Goal: Task Accomplishment & Management: Use online tool/utility

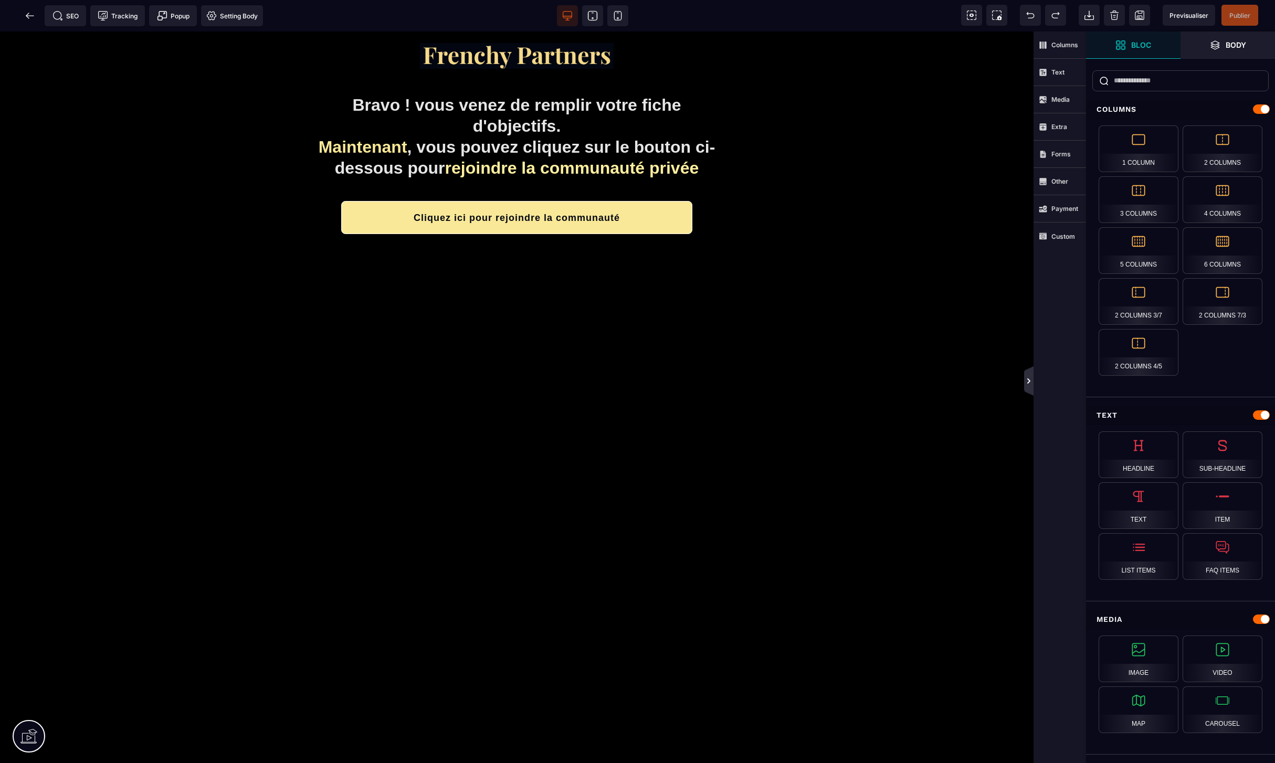
click at [1029, 384] on icon at bounding box center [1028, 381] width 8 height 8
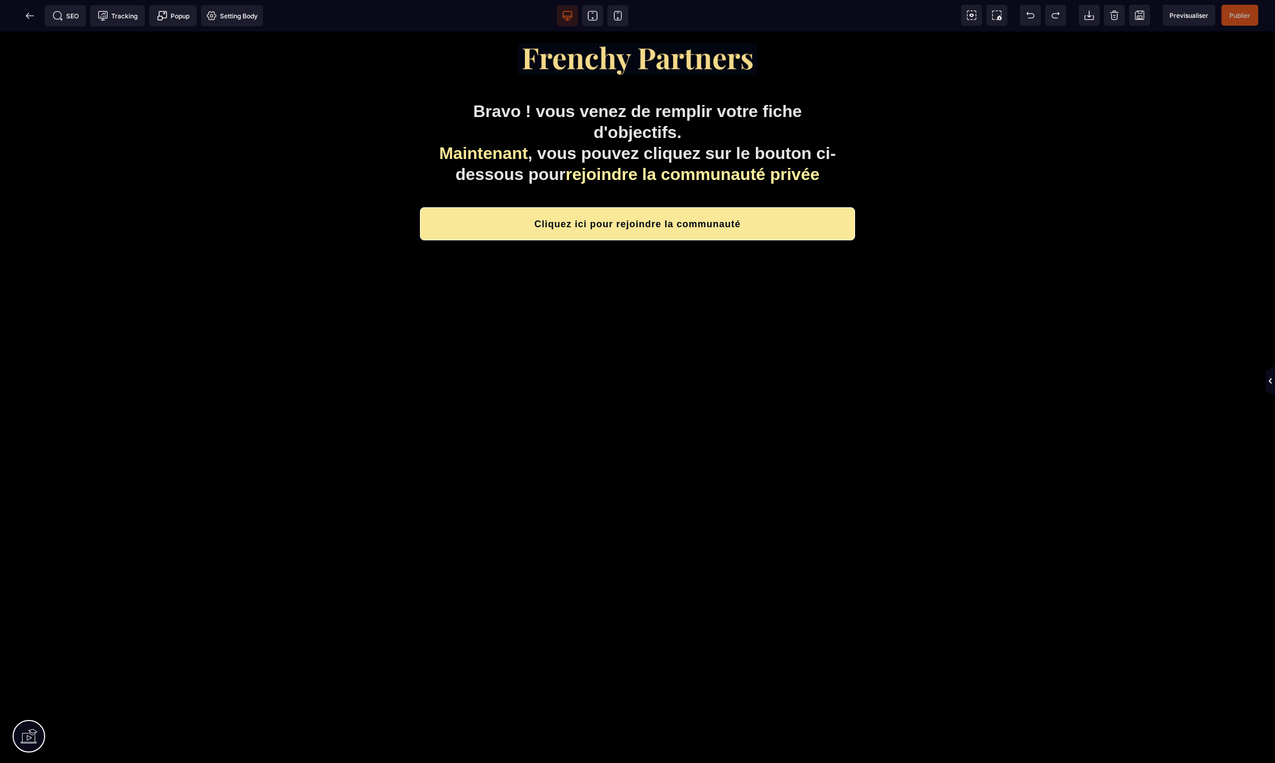
click at [1266, 383] on icon at bounding box center [1270, 381] width 8 height 8
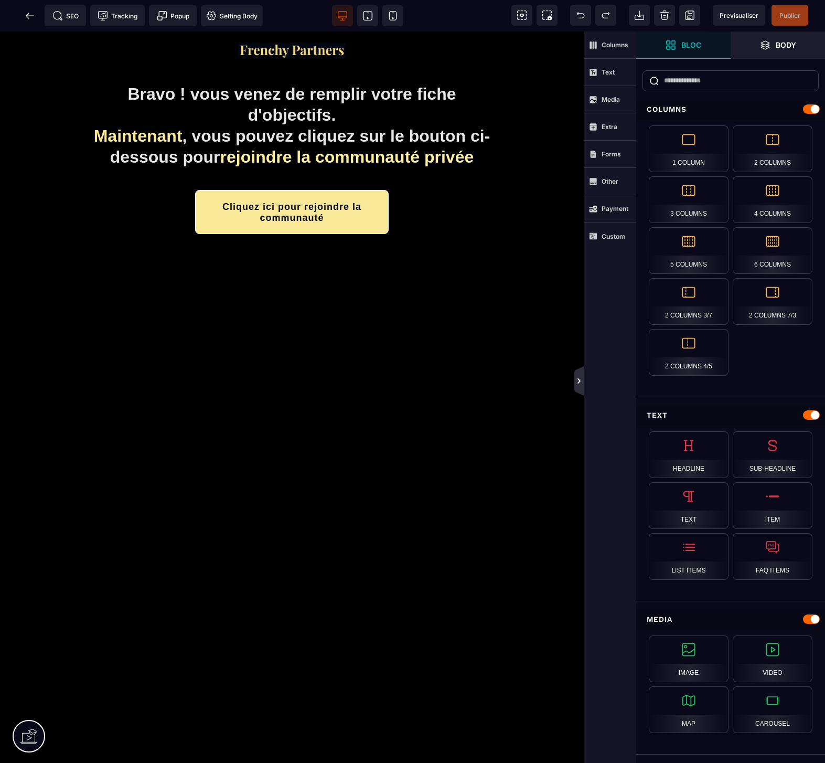
drag, startPoint x: 578, startPoint y: 384, endPoint x: 481, endPoint y: 310, distance: 122.5
click at [578, 384] on icon at bounding box center [579, 381] width 8 height 8
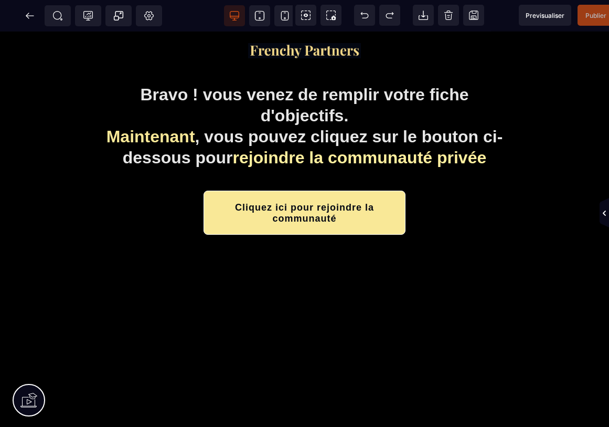
click at [603, 211] on icon at bounding box center [604, 213] width 9 height 8
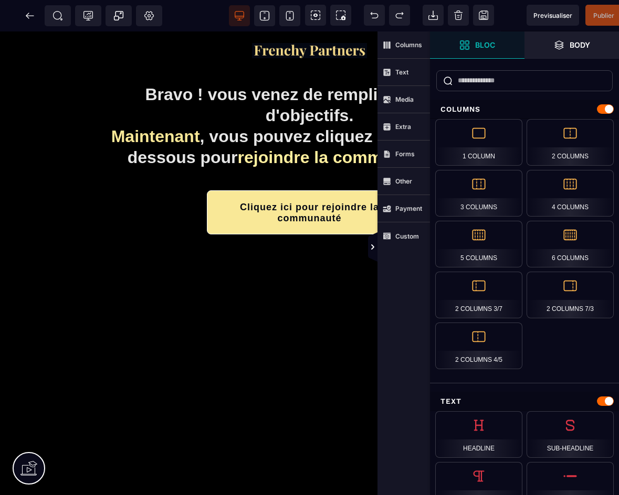
click at [373, 249] on icon at bounding box center [372, 247] width 9 height 8
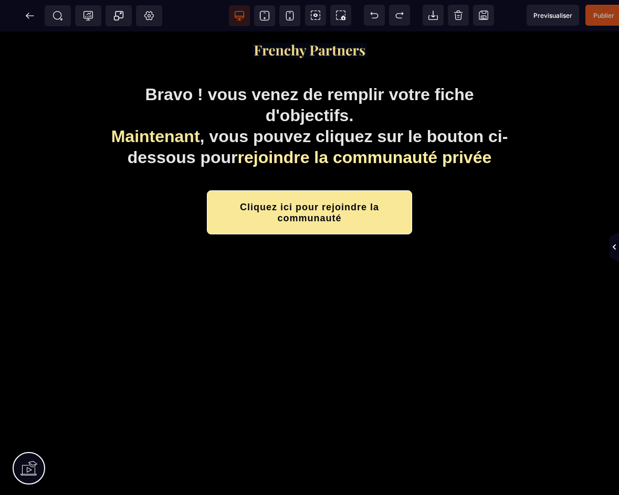
click at [612, 249] on icon at bounding box center [613, 247] width 9 height 8
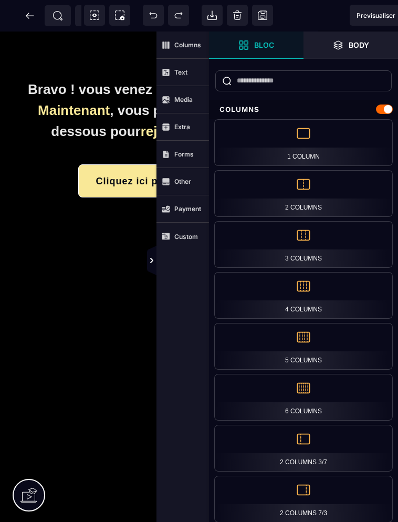
click at [151, 259] on icon at bounding box center [151, 260] width 3 height 5
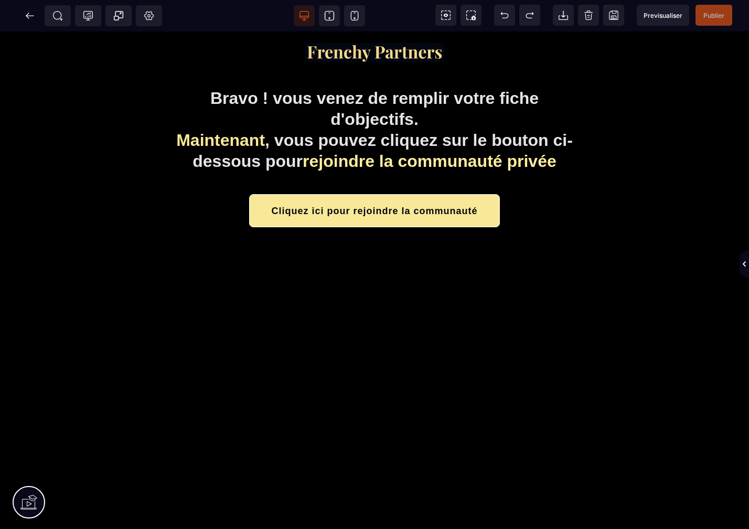
click at [744, 265] on icon at bounding box center [744, 264] width 3 height 5
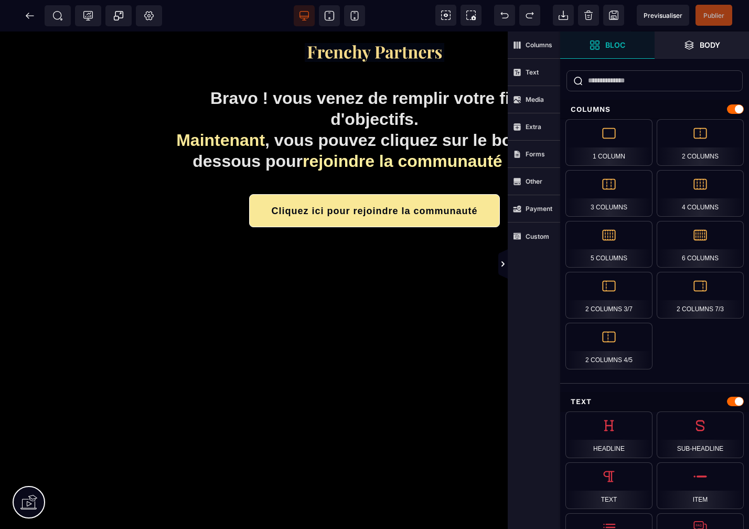
click at [27, 16] on icon at bounding box center [30, 15] width 8 height 1
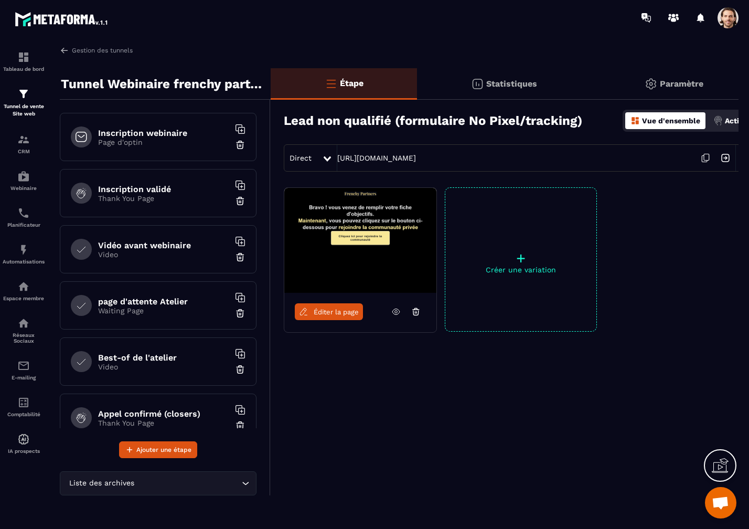
click at [133, 143] on p "Page d'optin" at bounding box center [163, 142] width 131 height 8
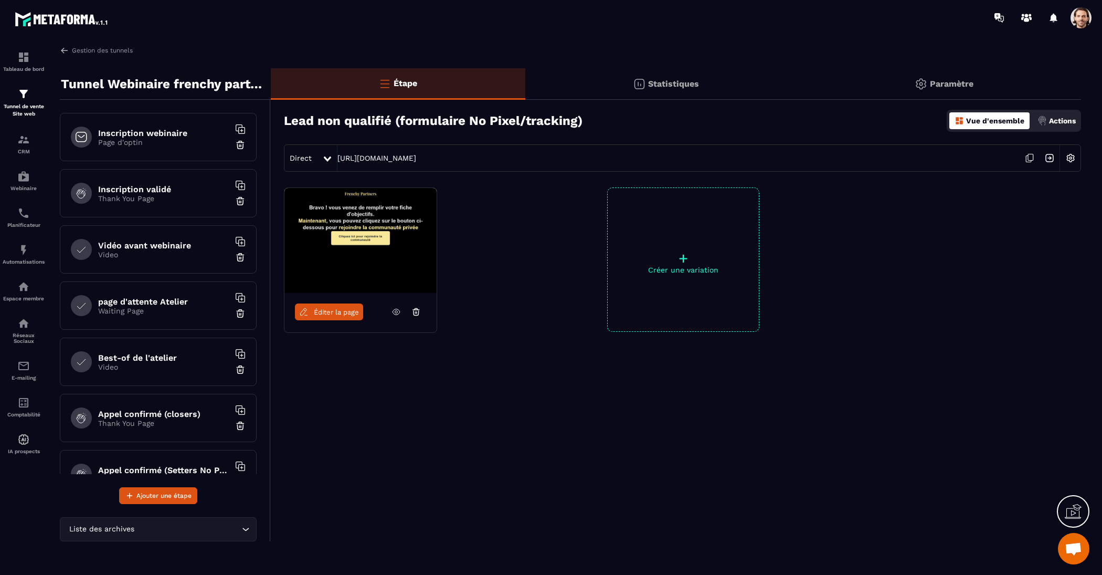
click at [164, 186] on h6 "Inscription validé" at bounding box center [163, 189] width 131 height 10
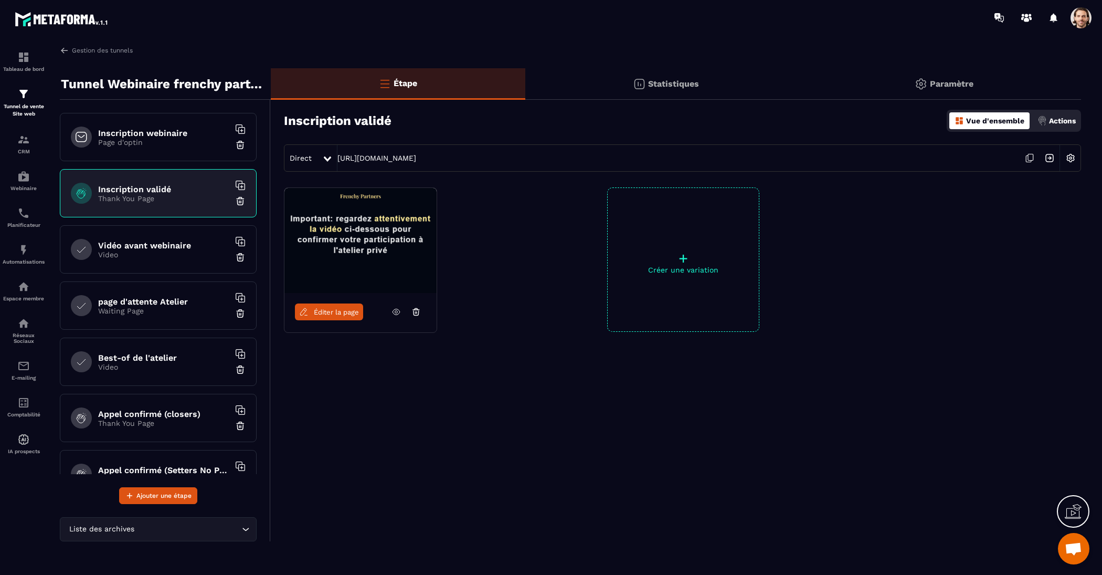
click at [169, 150] on div "Inscription webinaire Page d'optin" at bounding box center [158, 137] width 197 height 48
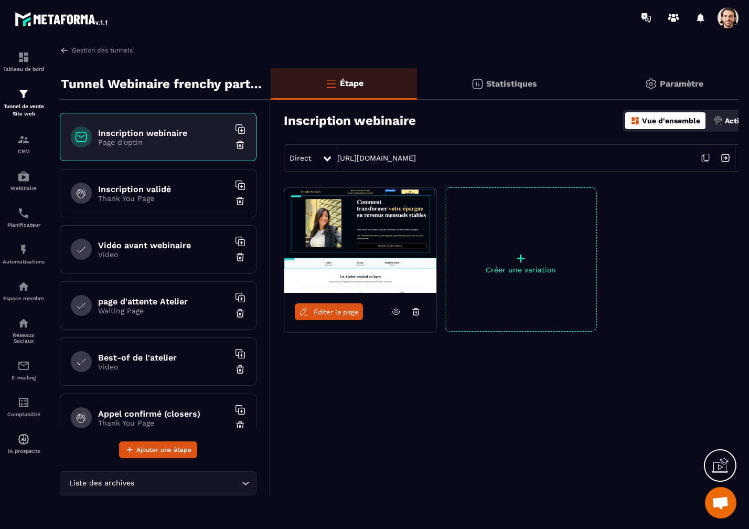
click at [342, 311] on span "Éditer la page" at bounding box center [336, 312] width 45 height 8
